Goal: Transaction & Acquisition: Purchase product/service

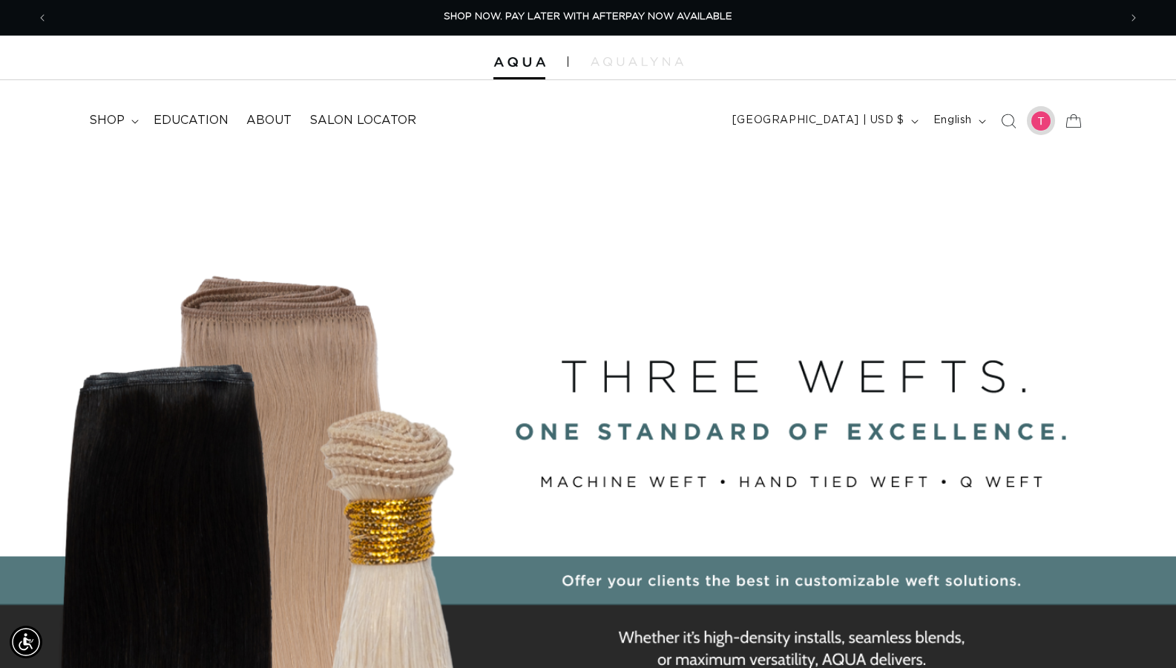
click at [1039, 122] on div at bounding box center [1041, 121] width 21 height 21
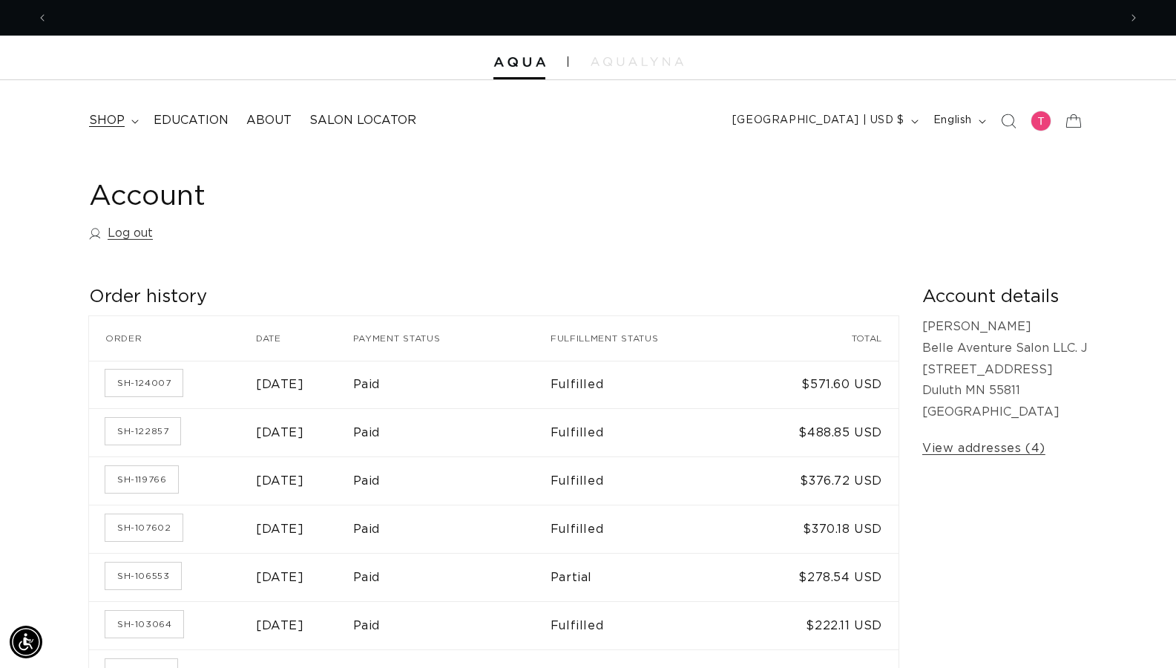
scroll to position [0, 1071]
click at [107, 122] on span "shop" at bounding box center [107, 121] width 36 height 16
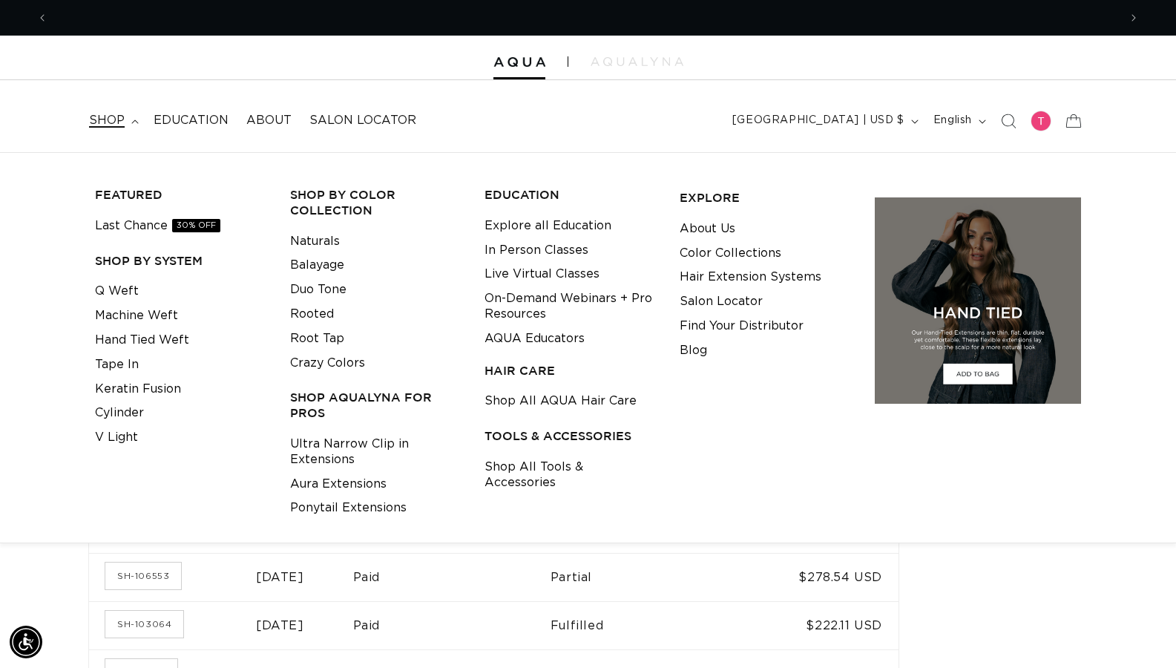
scroll to position [0, 2142]
click at [128, 225] on link "Last Chance 30% OFF" at bounding box center [157, 226] width 125 height 24
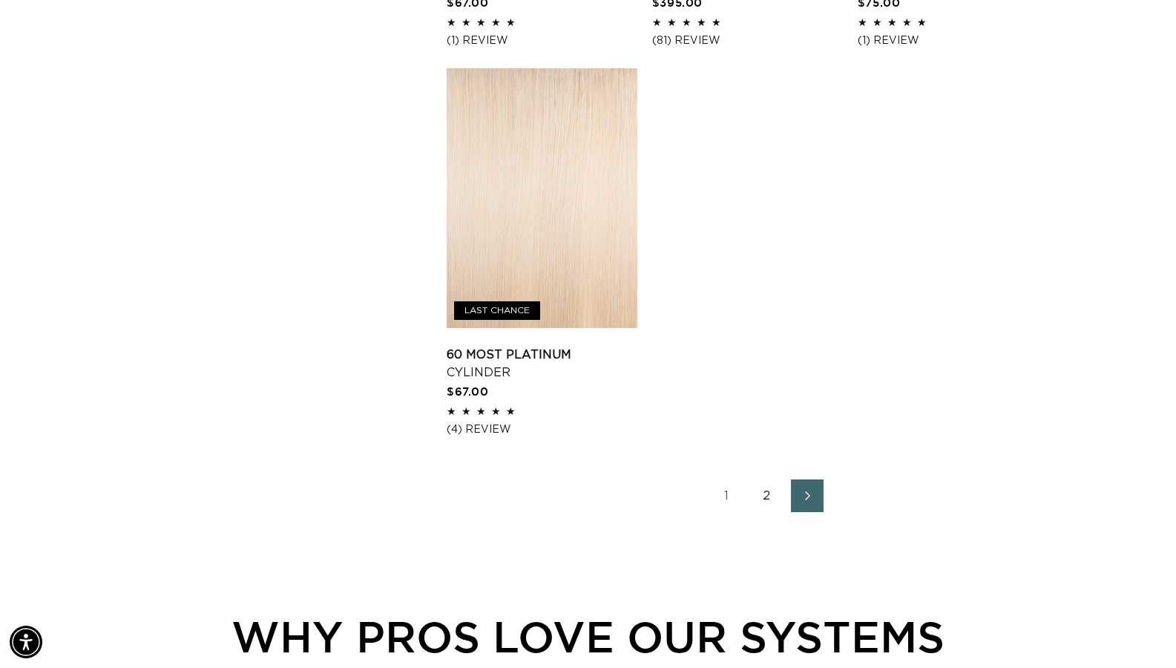
scroll to position [0, 2142]
click at [767, 512] on link "2" at bounding box center [767, 495] width 33 height 33
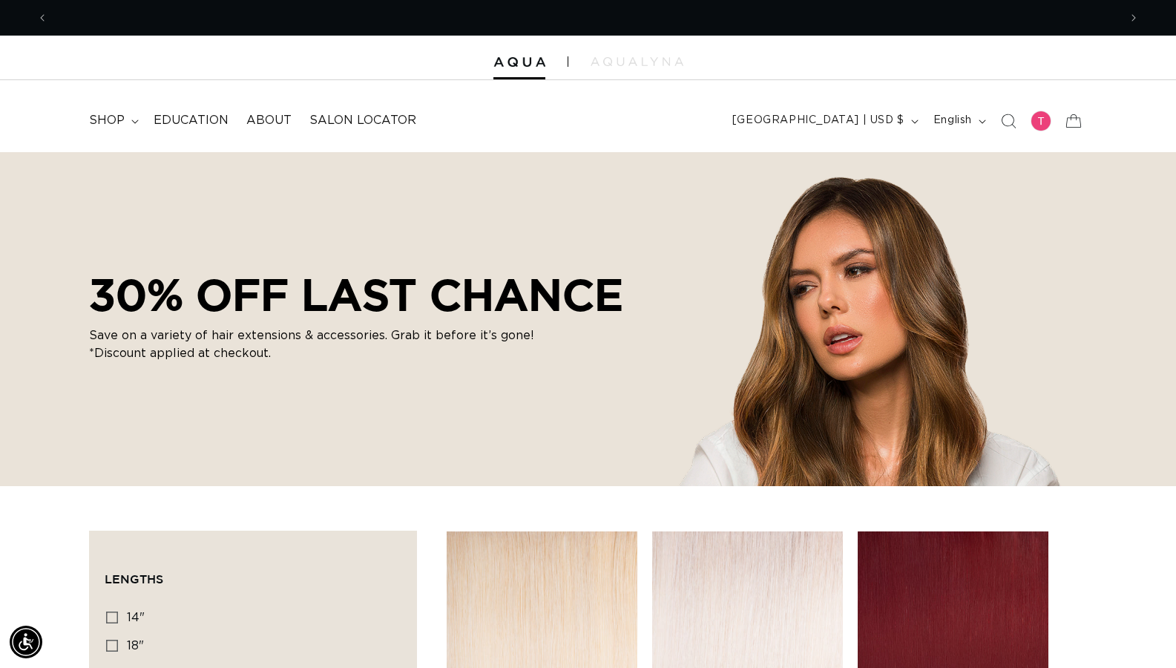
scroll to position [0, 1071]
click at [94, 113] on span "shop" at bounding box center [107, 121] width 36 height 16
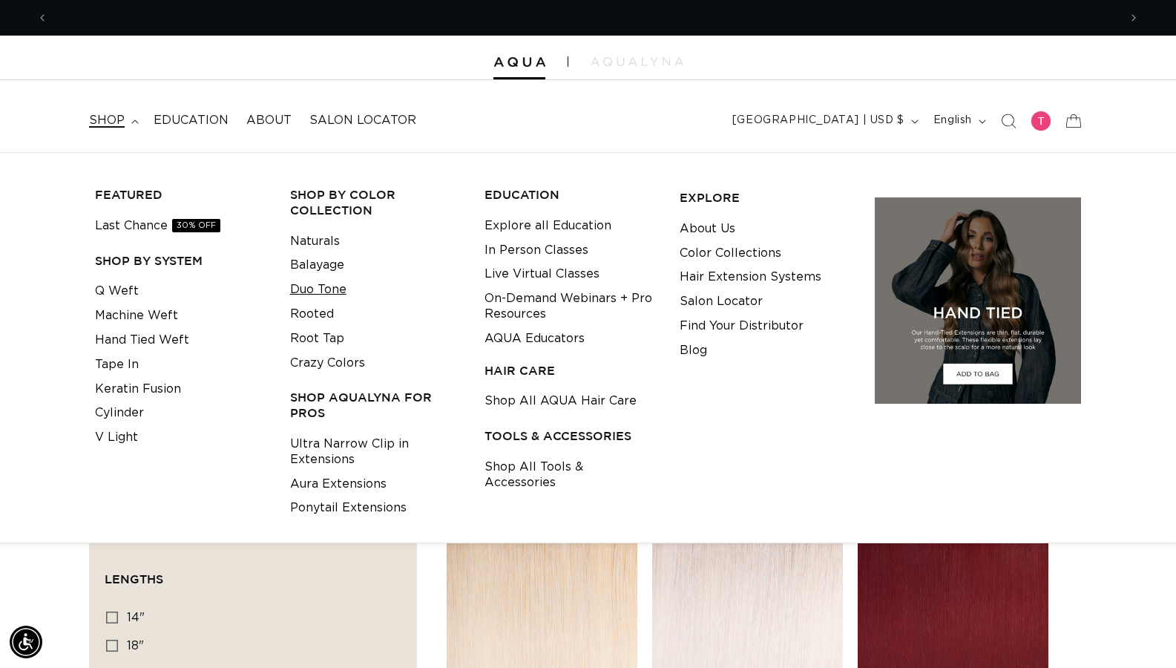
scroll to position [0, 2142]
click at [157, 388] on link "Keratin Fusion" at bounding box center [138, 389] width 86 height 24
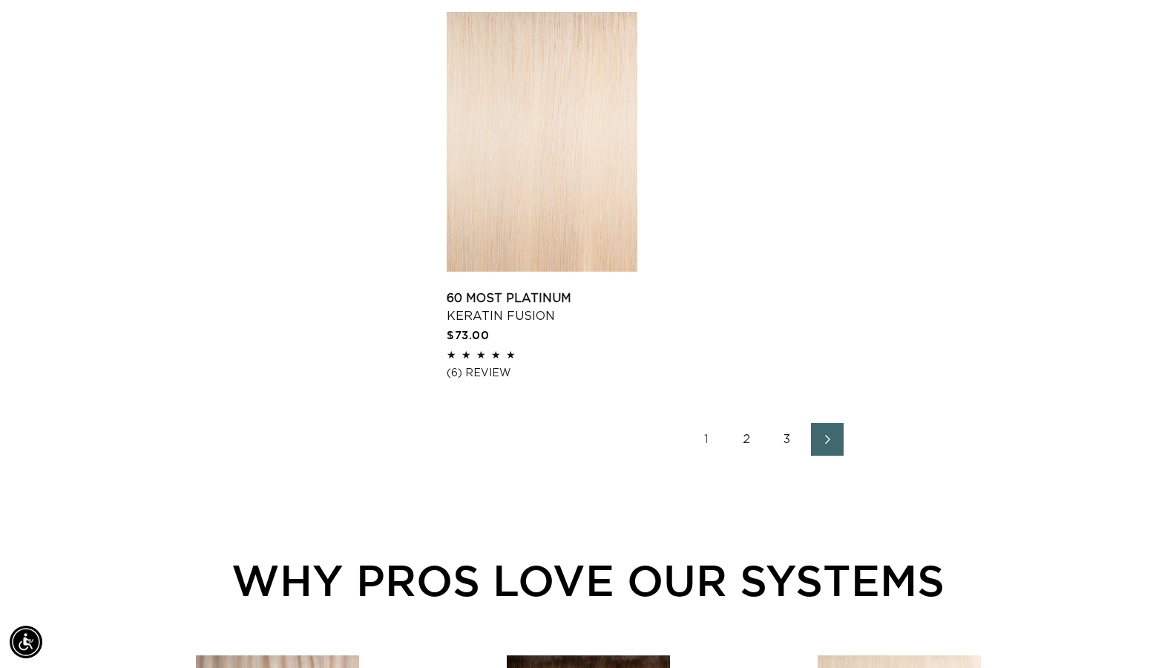
scroll to position [0, 1071]
click at [749, 456] on link "2" at bounding box center [747, 439] width 33 height 33
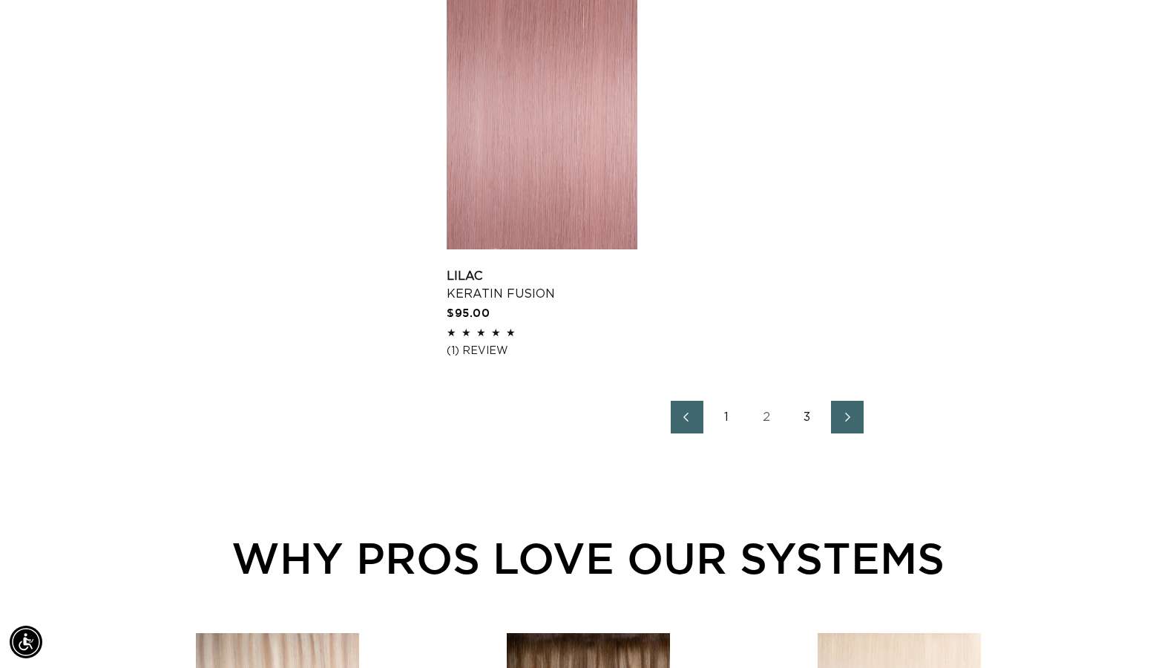
scroll to position [0, 2142]
click at [807, 433] on link "3" at bounding box center [807, 417] width 33 height 33
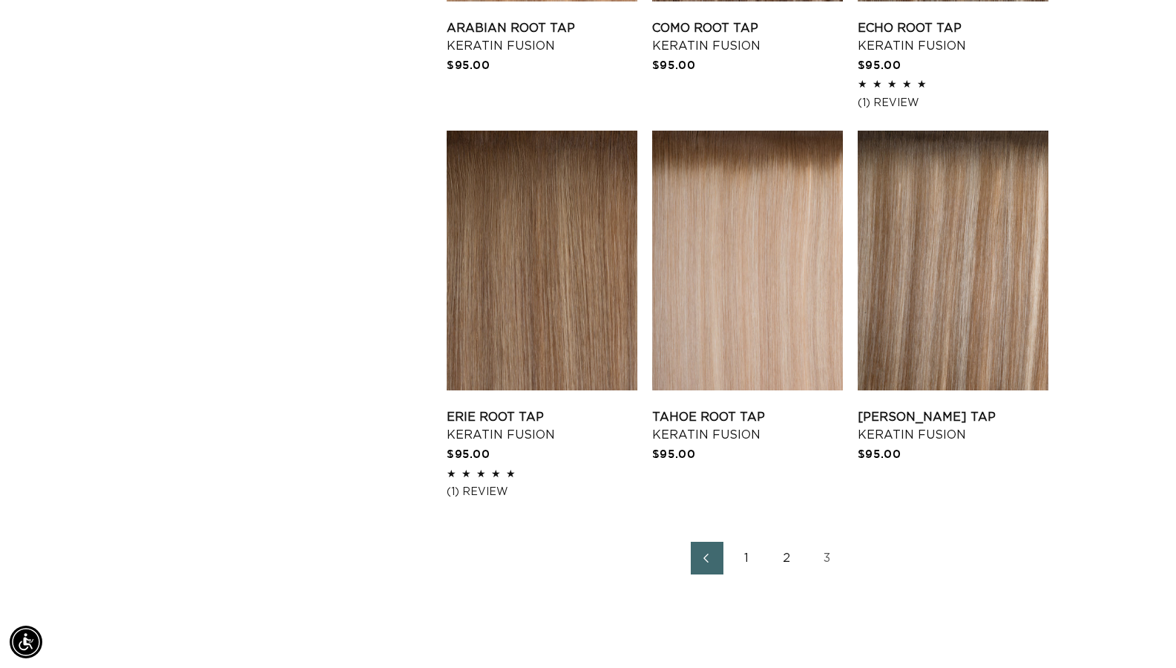
click at [742, 566] on link "1" at bounding box center [747, 558] width 33 height 33
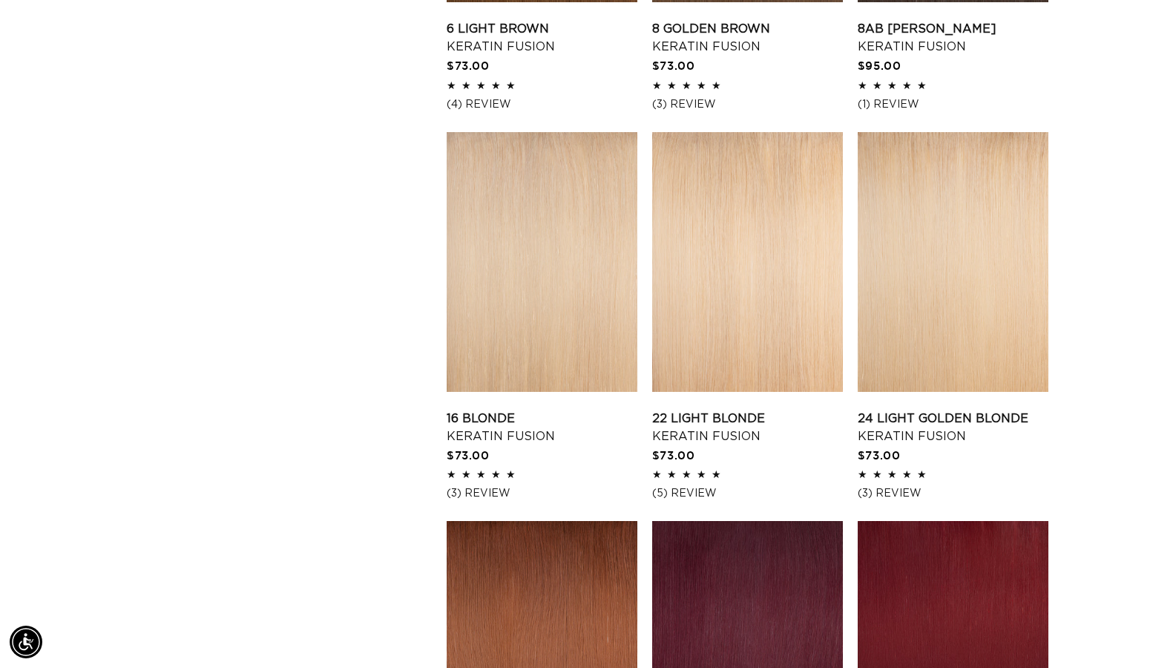
scroll to position [2019, 0]
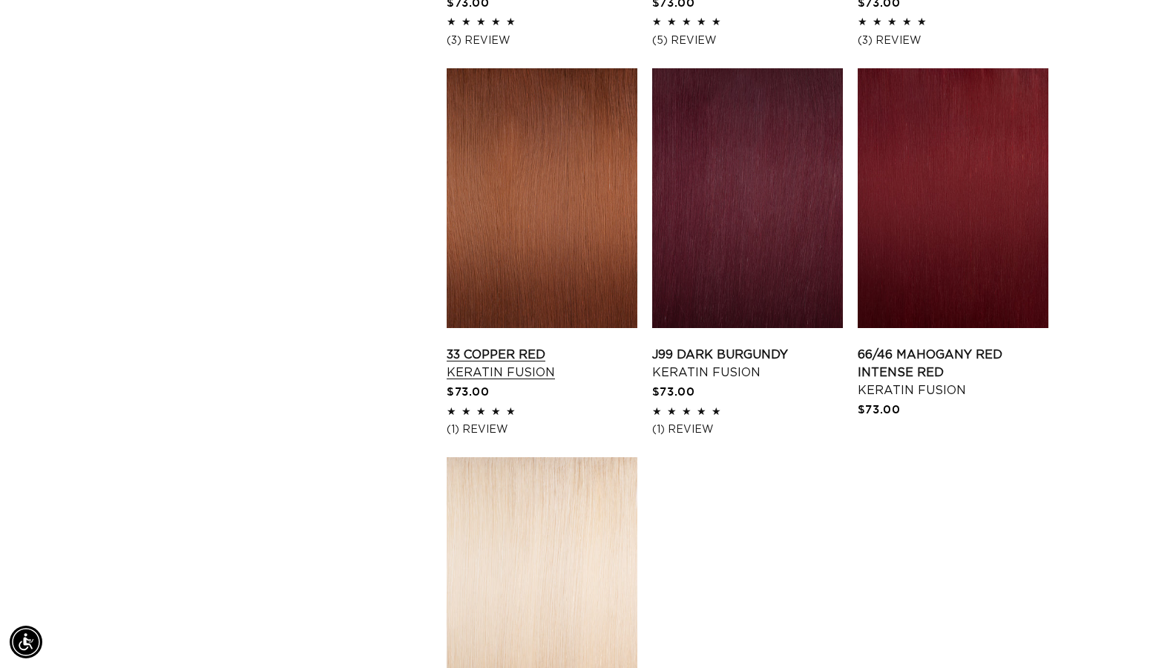
click at [592, 346] on link "33 Copper Red Keratin Fusion" at bounding box center [542, 364] width 191 height 36
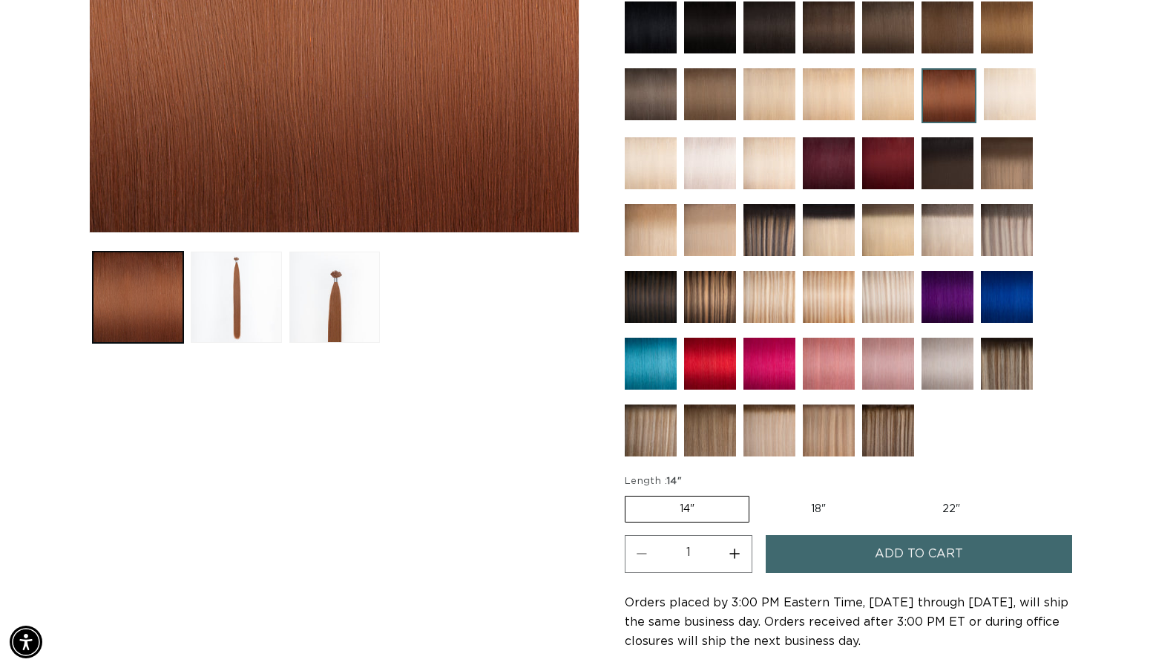
scroll to position [593, 0]
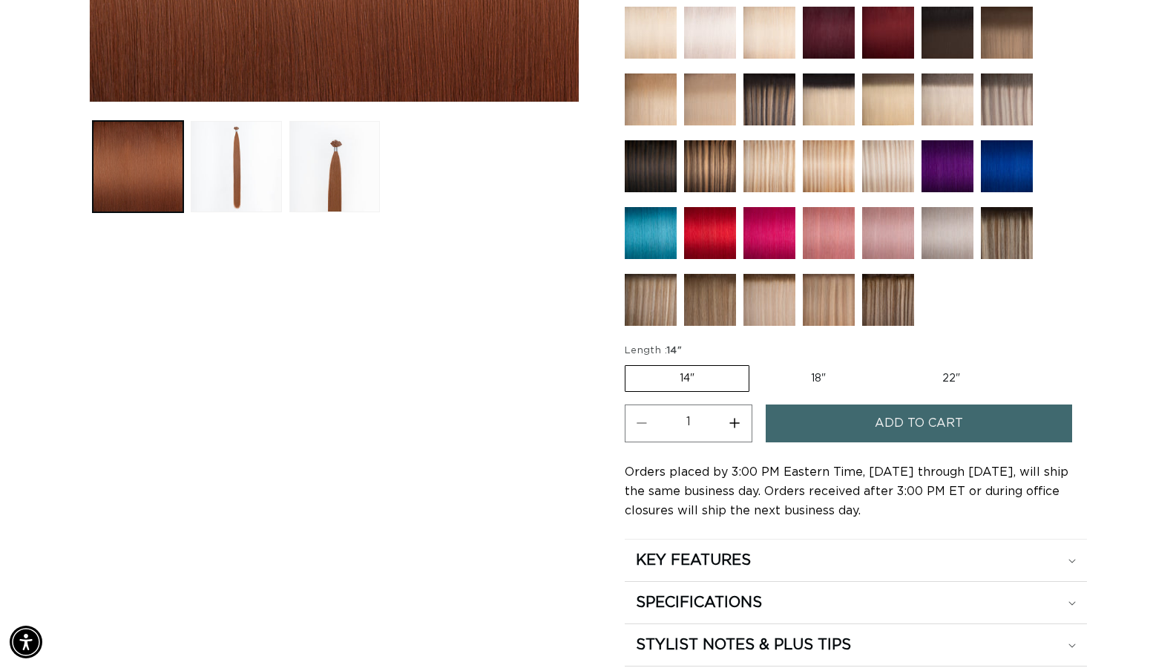
click at [816, 379] on label "18" Variant sold out or unavailable" at bounding box center [818, 378] width 123 height 25
click at [758, 363] on input "18" Variant sold out or unavailable" at bounding box center [757, 362] width 1 height 1
radio input "true"
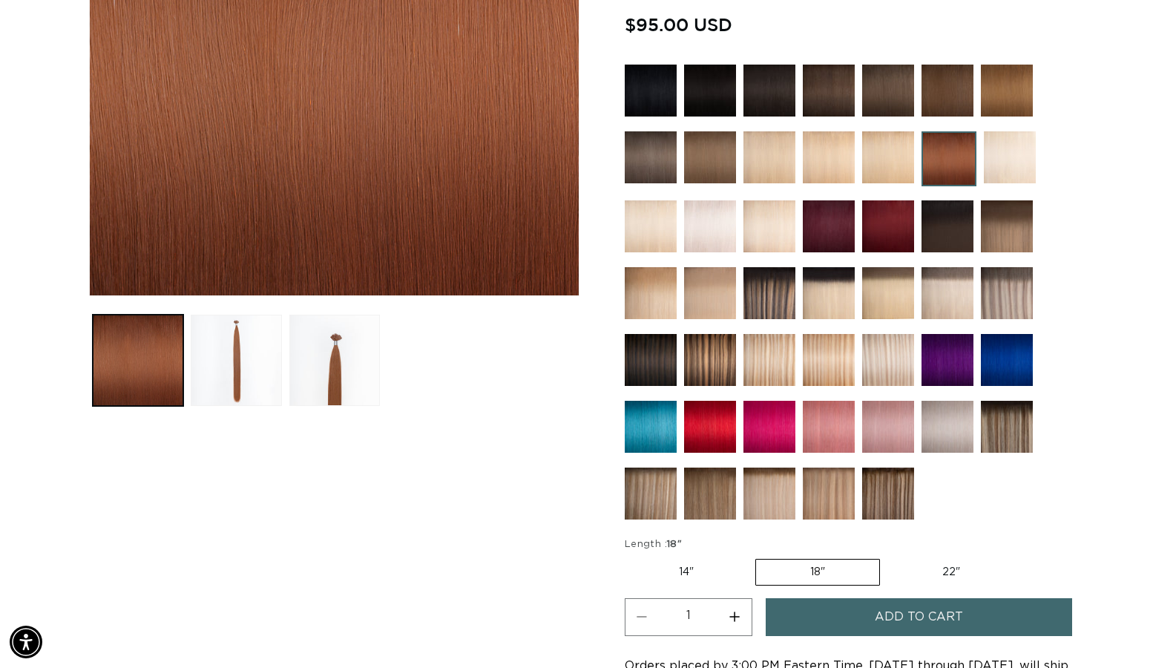
scroll to position [0, 1071]
click at [738, 616] on button "Increase quantity for 33 Copper Red - Keratin Fusion" at bounding box center [734, 617] width 33 height 38
click at [730, 613] on button "Increase quantity for 33 Copper Red - Keratin Fusion" at bounding box center [734, 617] width 33 height 38
type input "3"
click at [825, 609] on button "Add to cart" at bounding box center [919, 617] width 307 height 38
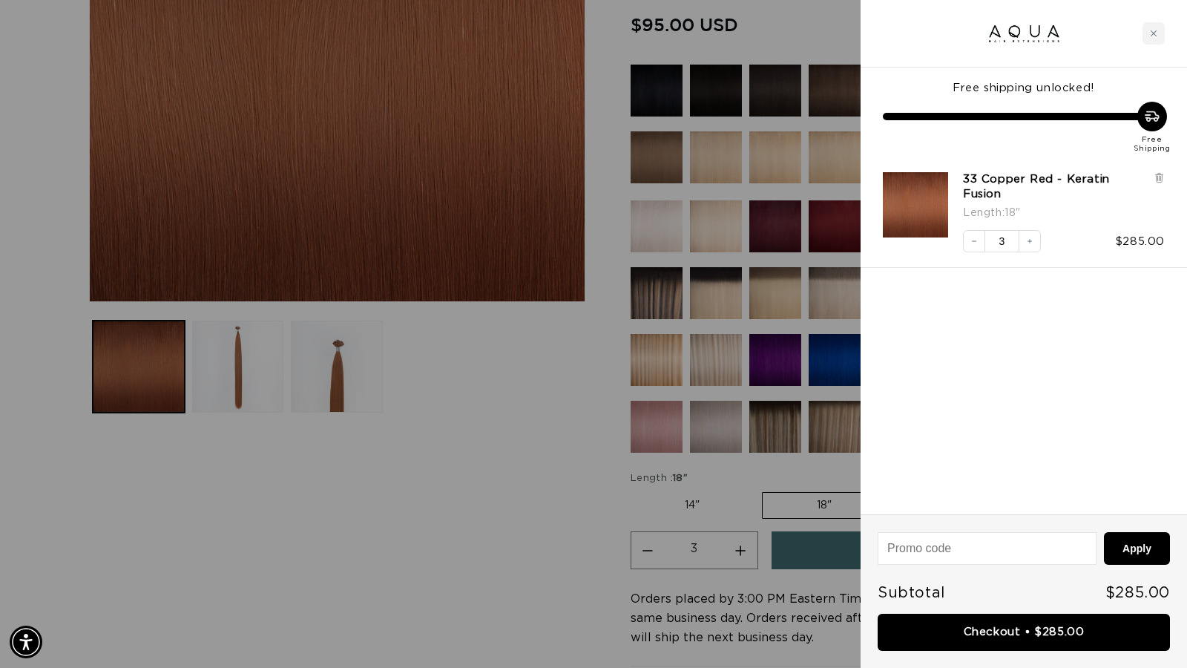
scroll to position [0, 2164]
